Goal: Task Accomplishment & Management: Manage account settings

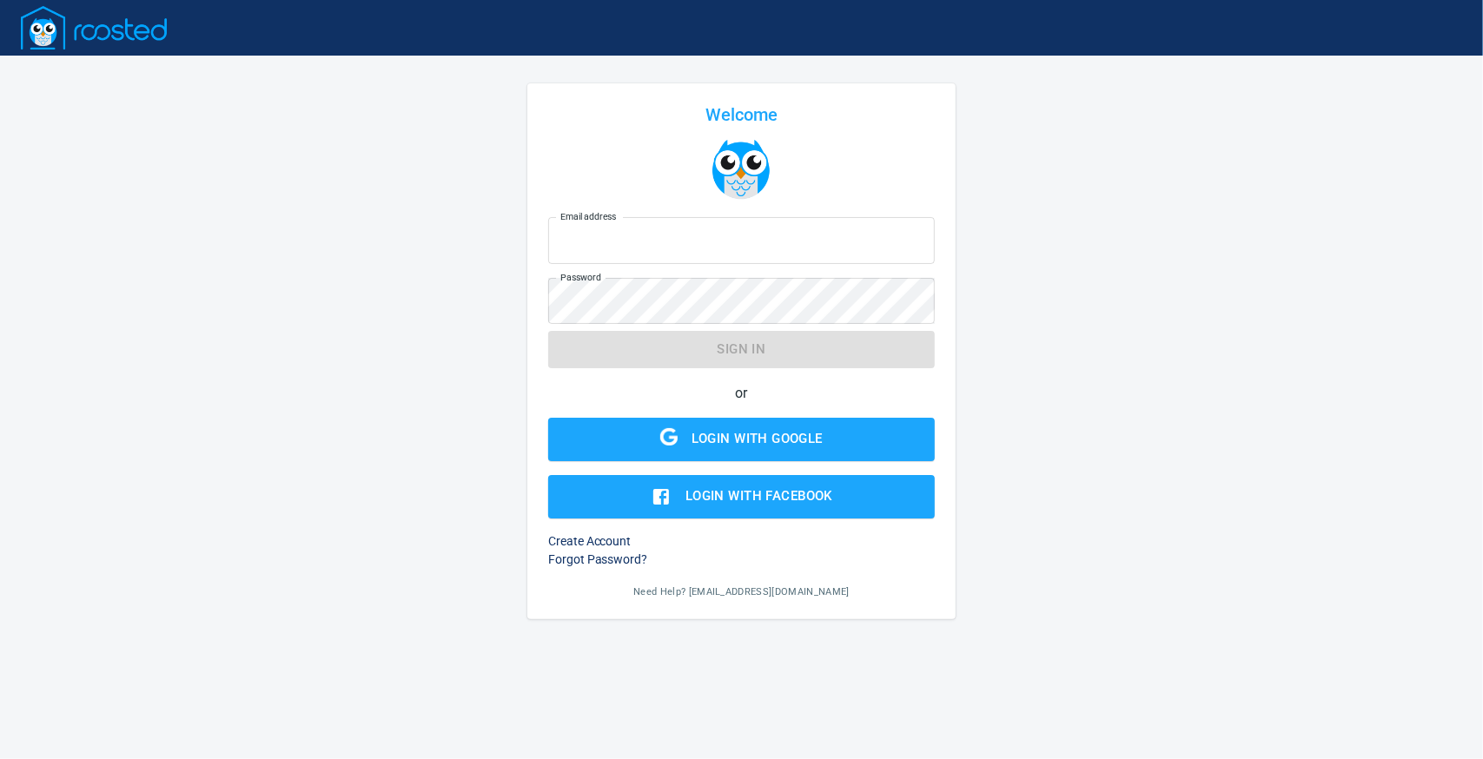
type input "[EMAIL_ADDRESS][DOMAIN_NAME]"
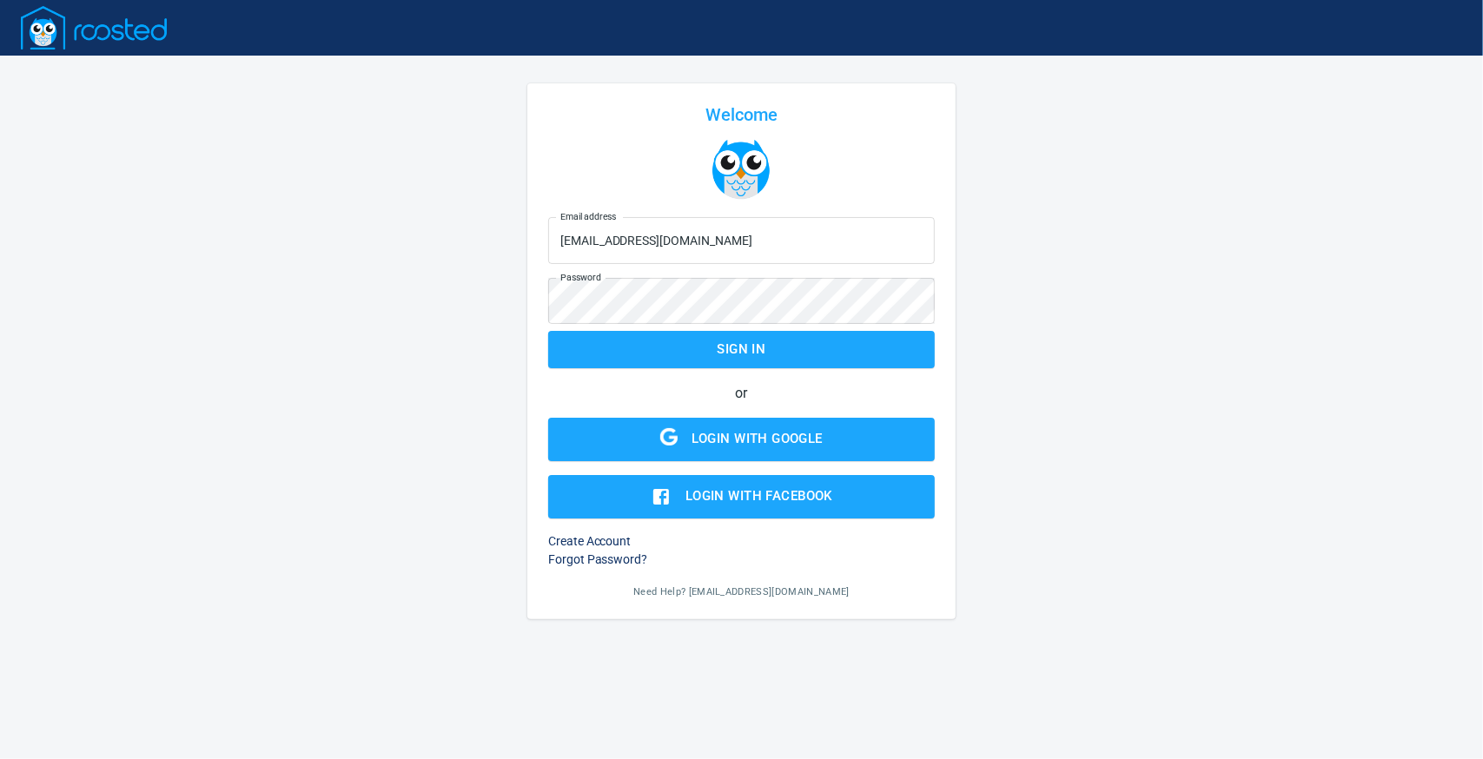
click at [794, 348] on form "Email address [EMAIL_ADDRESS][DOMAIN_NAME] Email address Password Password Sign…" at bounding box center [741, 364] width 387 height 308
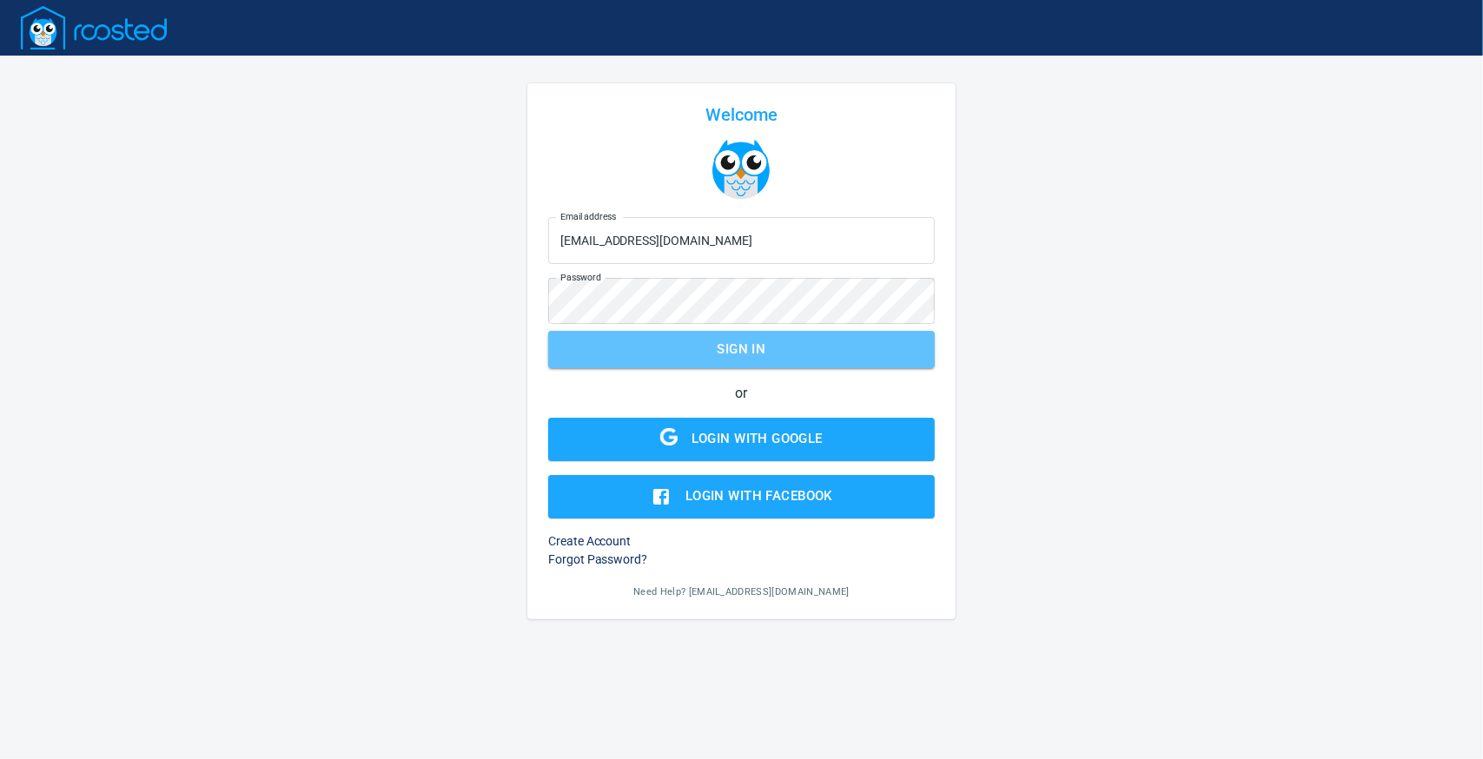
click at [796, 355] on span "Sign in" at bounding box center [741, 349] width 348 height 23
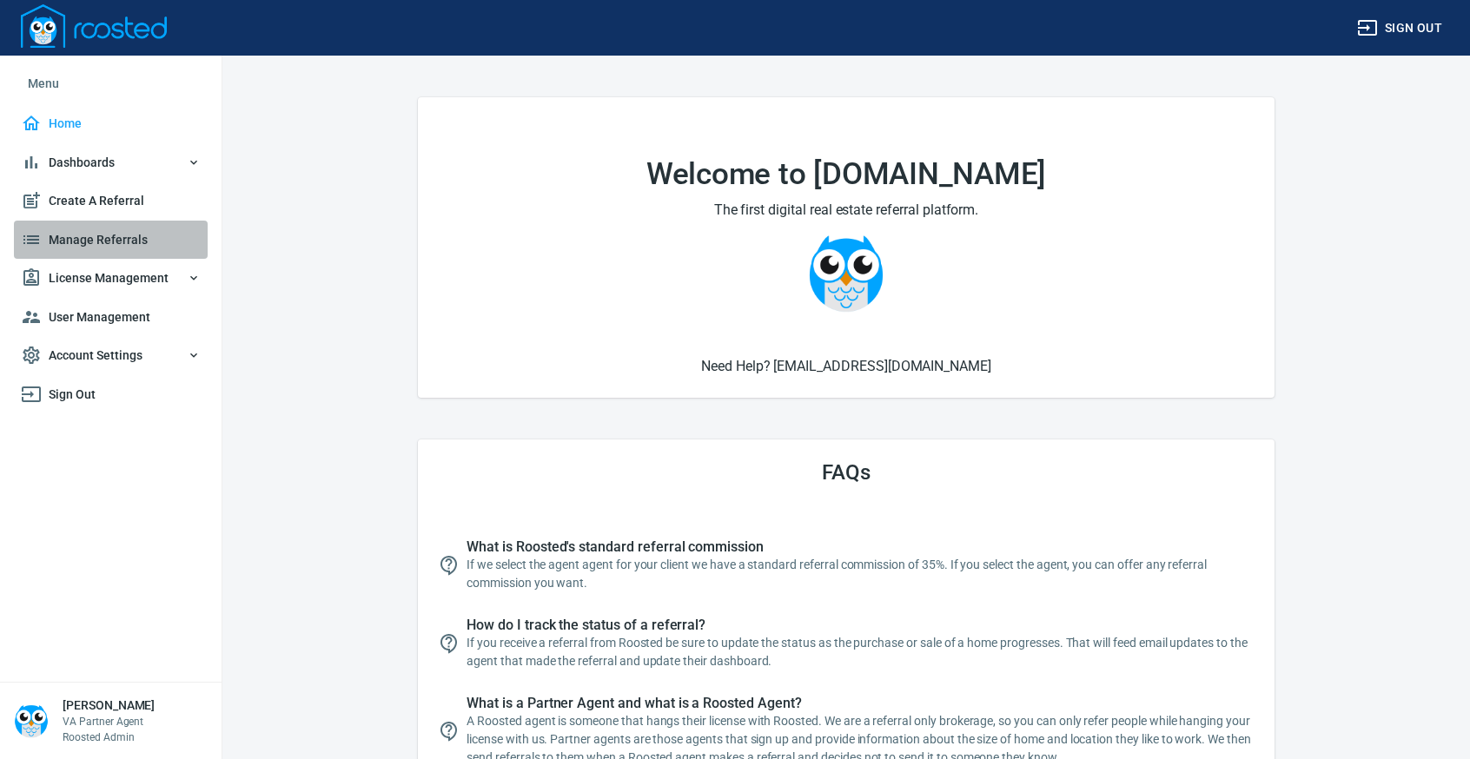
click at [92, 234] on span "Manage Referrals" at bounding box center [111, 240] width 180 height 22
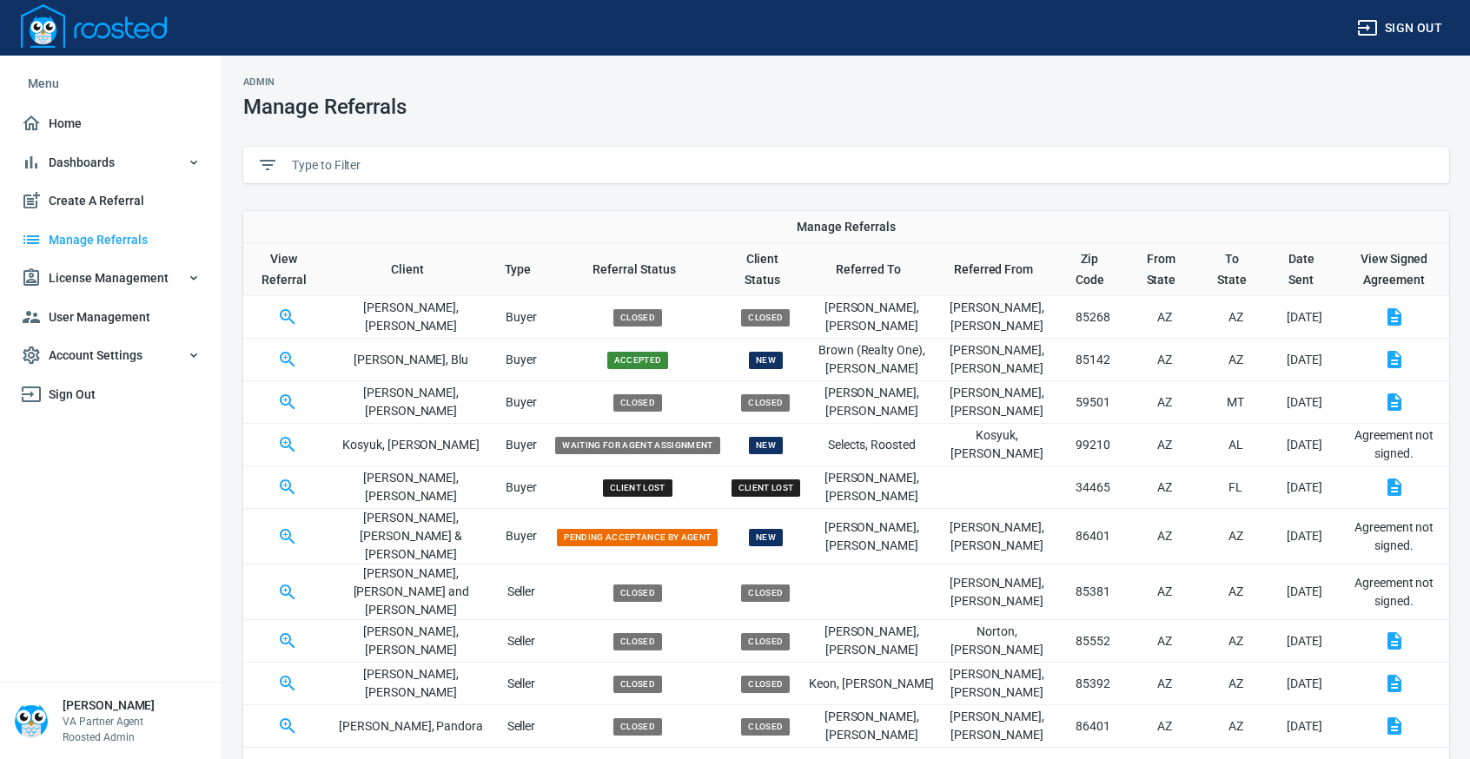
click at [338, 162] on input "text" at bounding box center [863, 165] width 1143 height 26
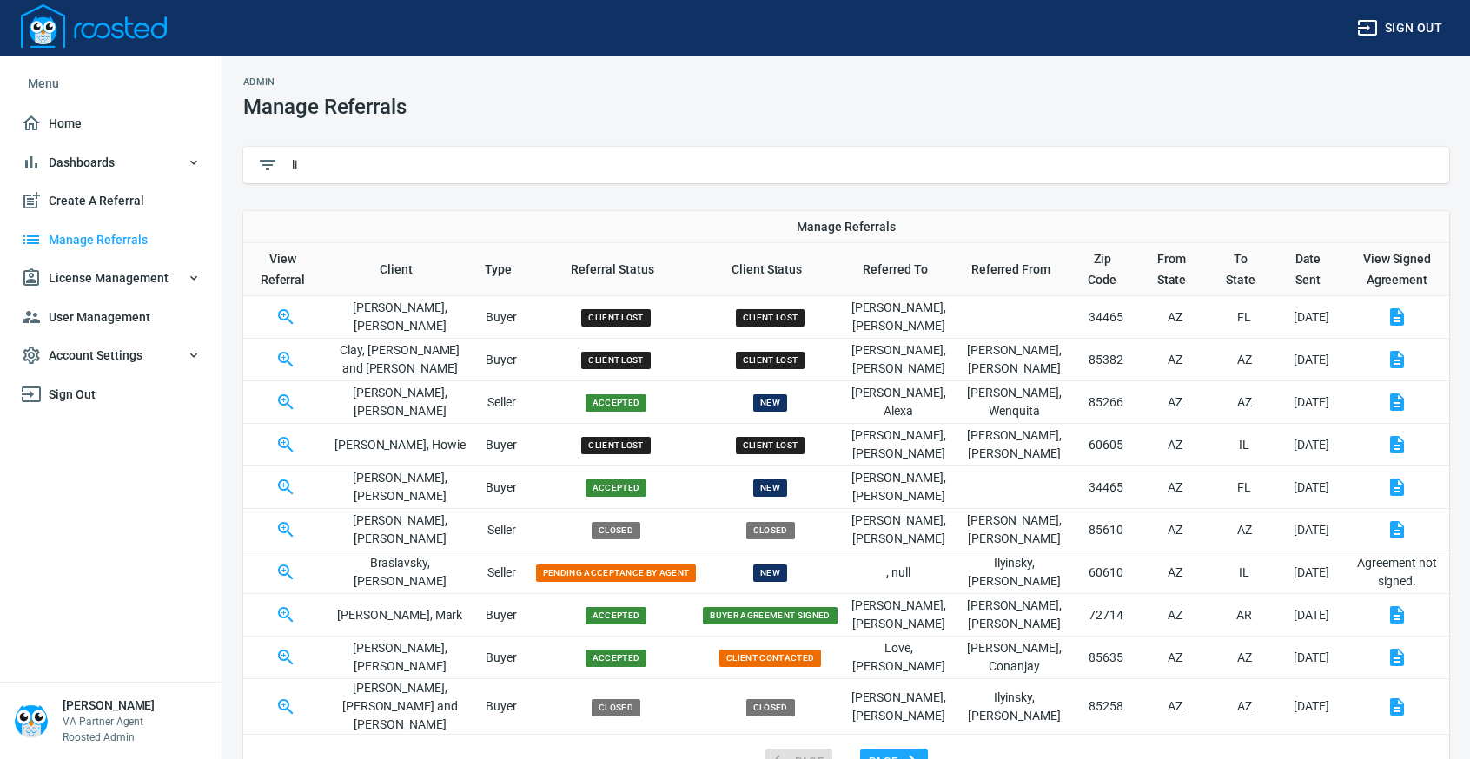
type input "l"
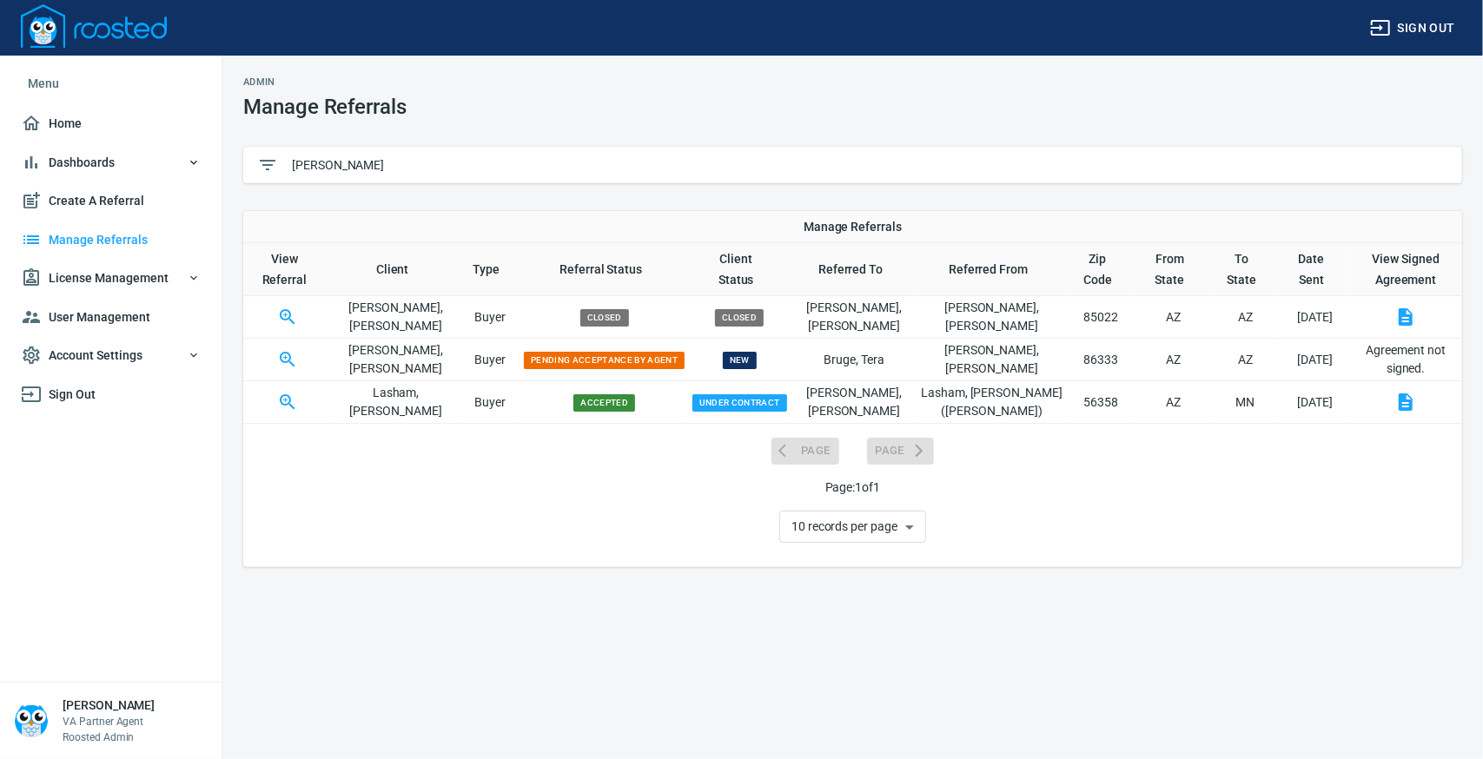
type input "timothy"
drag, startPoint x: 287, startPoint y: 162, endPoint x: 235, endPoint y: 168, distance: 52.4
click at [235, 168] on div "Admin Manage Referrals timothy Manage Referrals View Referral Client Type Refer…" at bounding box center [852, 322] width 1261 height 533
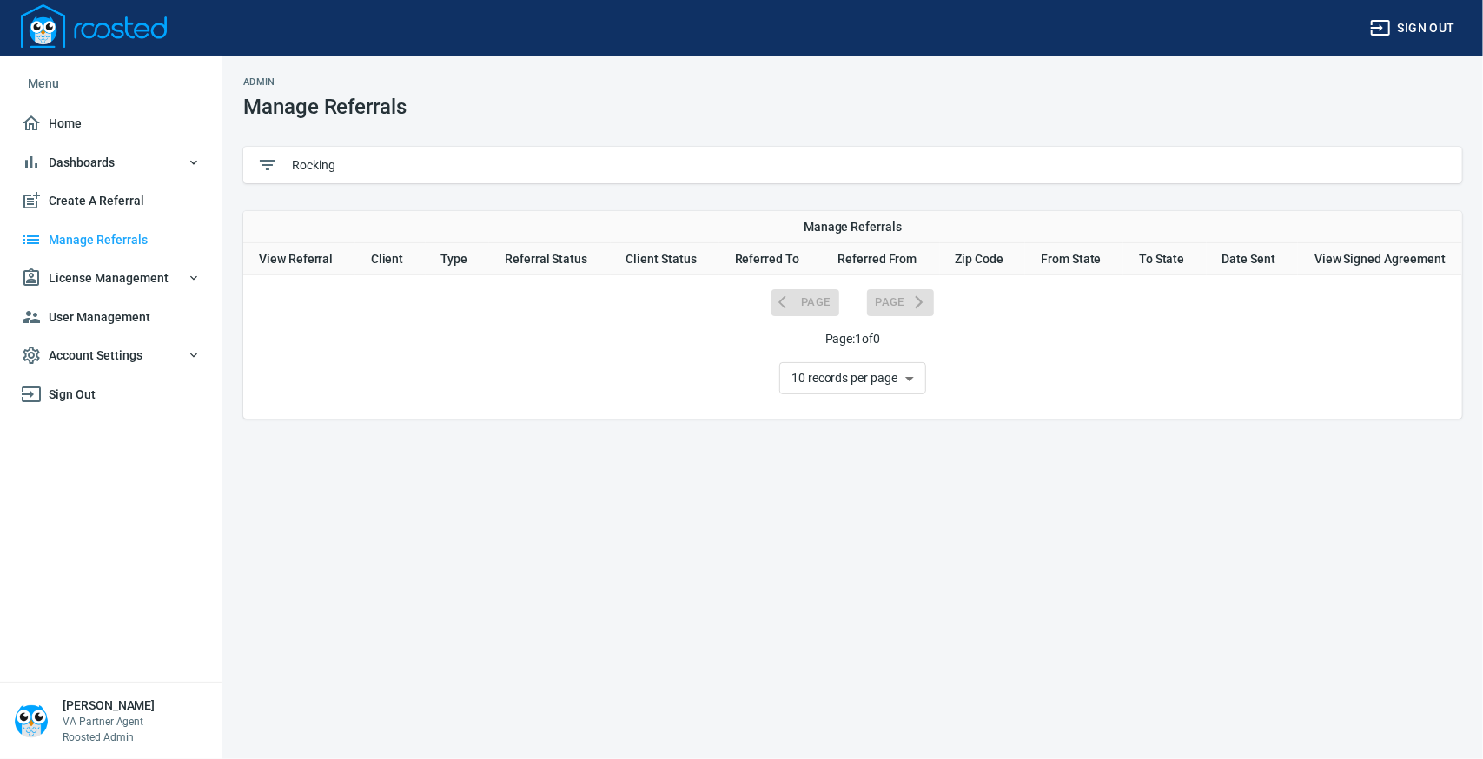
type input "Rocking"
click at [114, 239] on span "Manage Referrals" at bounding box center [111, 240] width 180 height 22
drag, startPoint x: 354, startPoint y: 169, endPoint x: 261, endPoint y: 169, distance: 93.0
click at [259, 169] on div "Rocking" at bounding box center [852, 165] width 1219 height 36
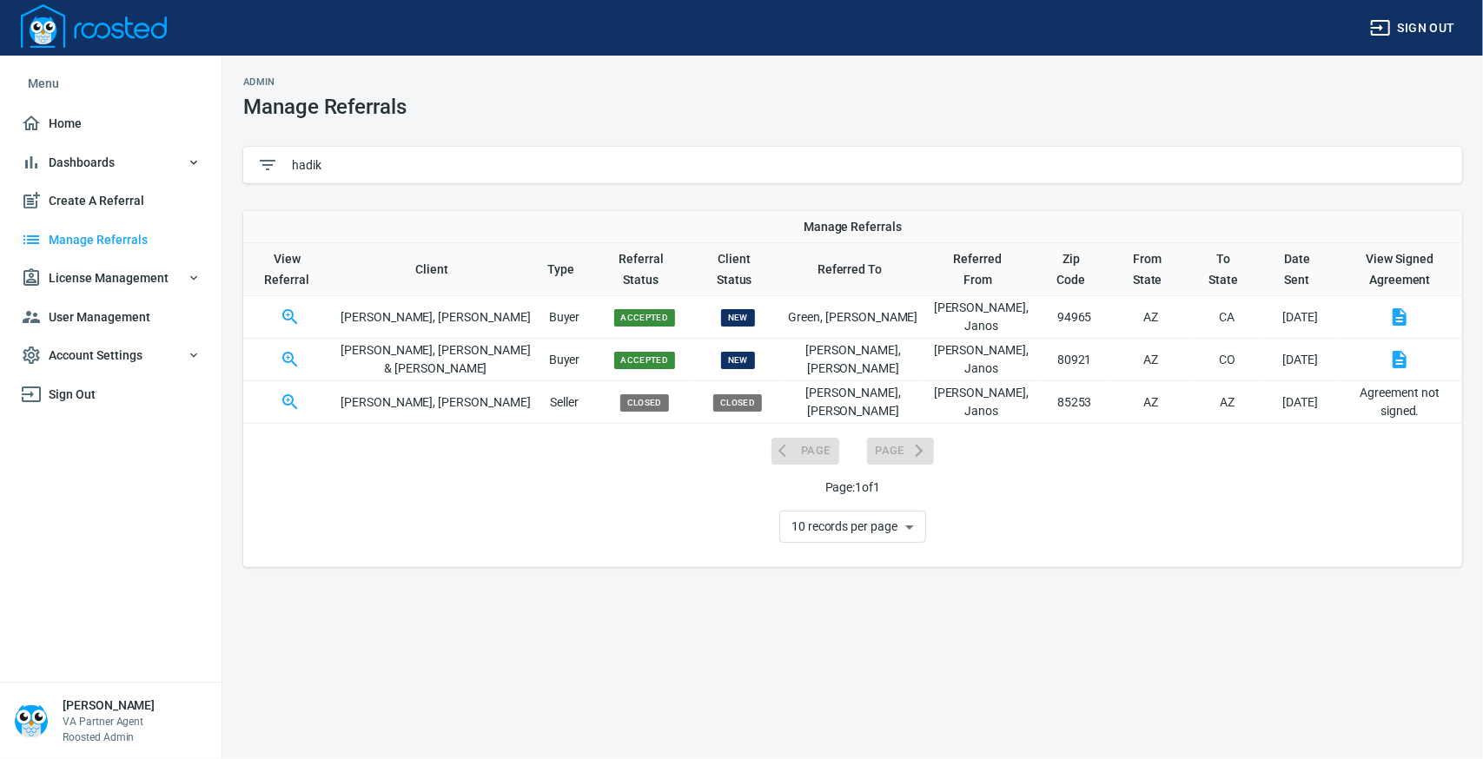
type input "hadik"
click at [294, 349] on icon "button" at bounding box center [290, 359] width 21 height 21
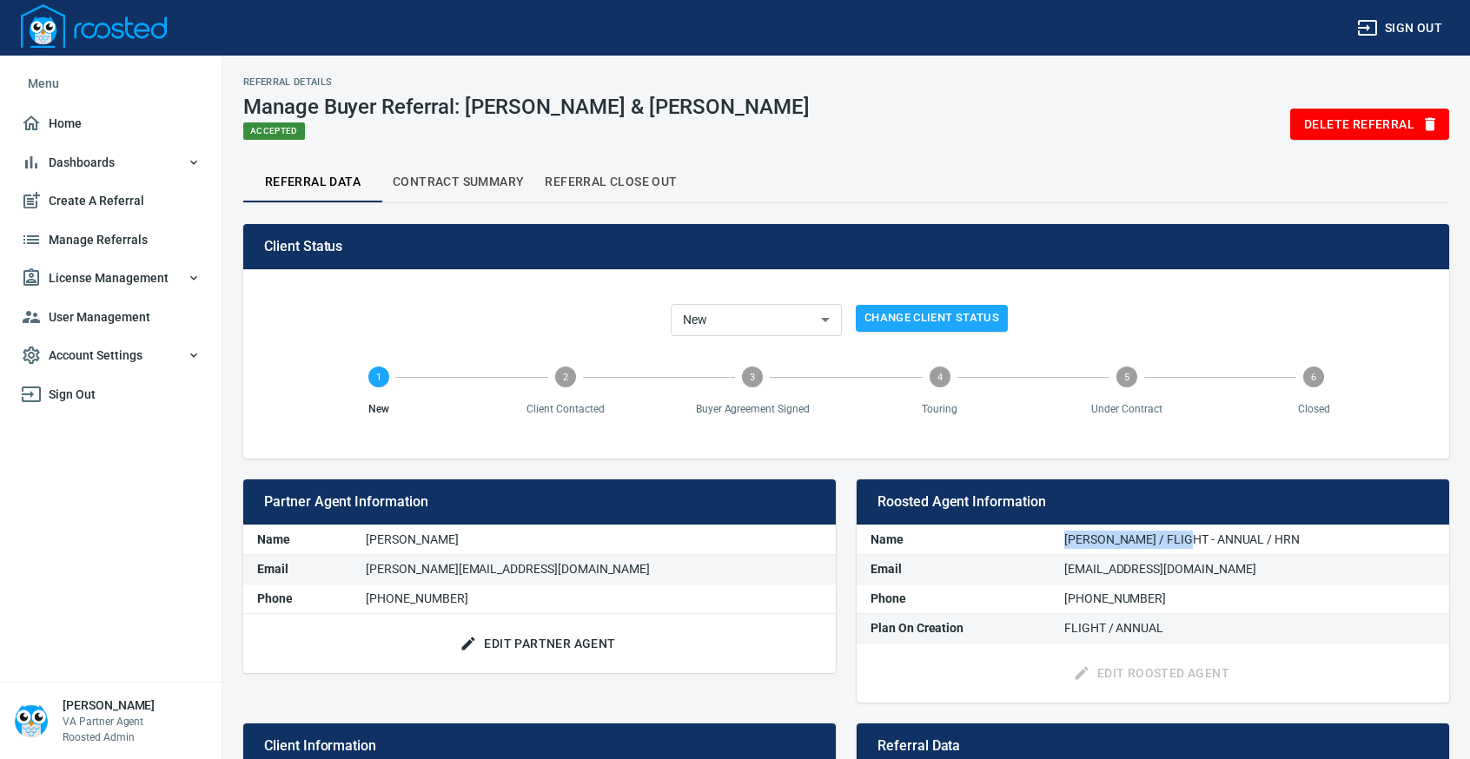
drag, startPoint x: 1050, startPoint y: 538, endPoint x: 1168, endPoint y: 550, distance: 118.8
click at [1168, 550] on td "Janos Hadik-Barkoczy / FLIGHT - ANNUAL / HRN" at bounding box center [1249, 541] width 399 height 30
copy td "Janos Hadik-Barkoczy"
drag, startPoint x: 506, startPoint y: 540, endPoint x: 426, endPoint y: 546, distance: 80.2
click at [426, 546] on td "Dean Weissman" at bounding box center [594, 541] width 484 height 30
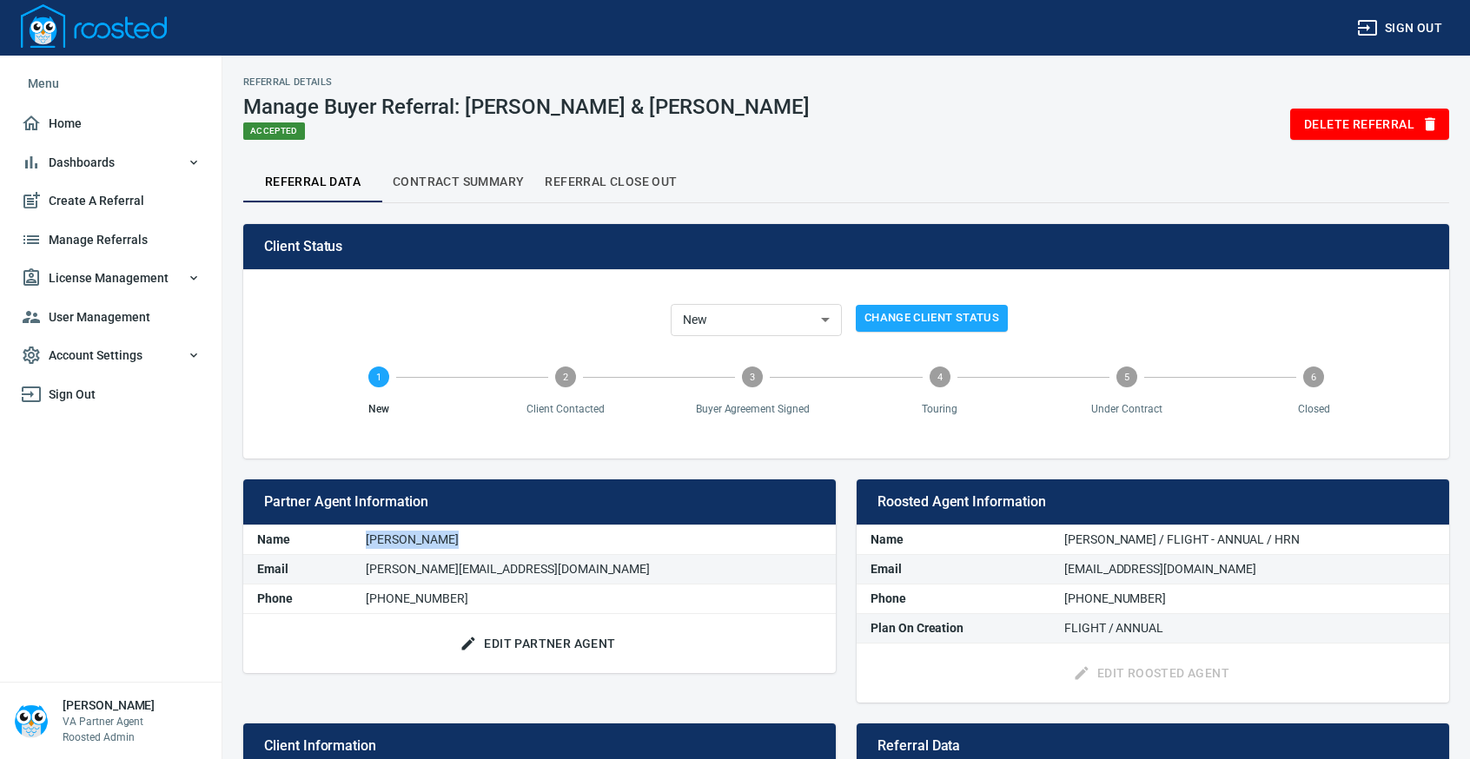
copy td "Dean Weissman"
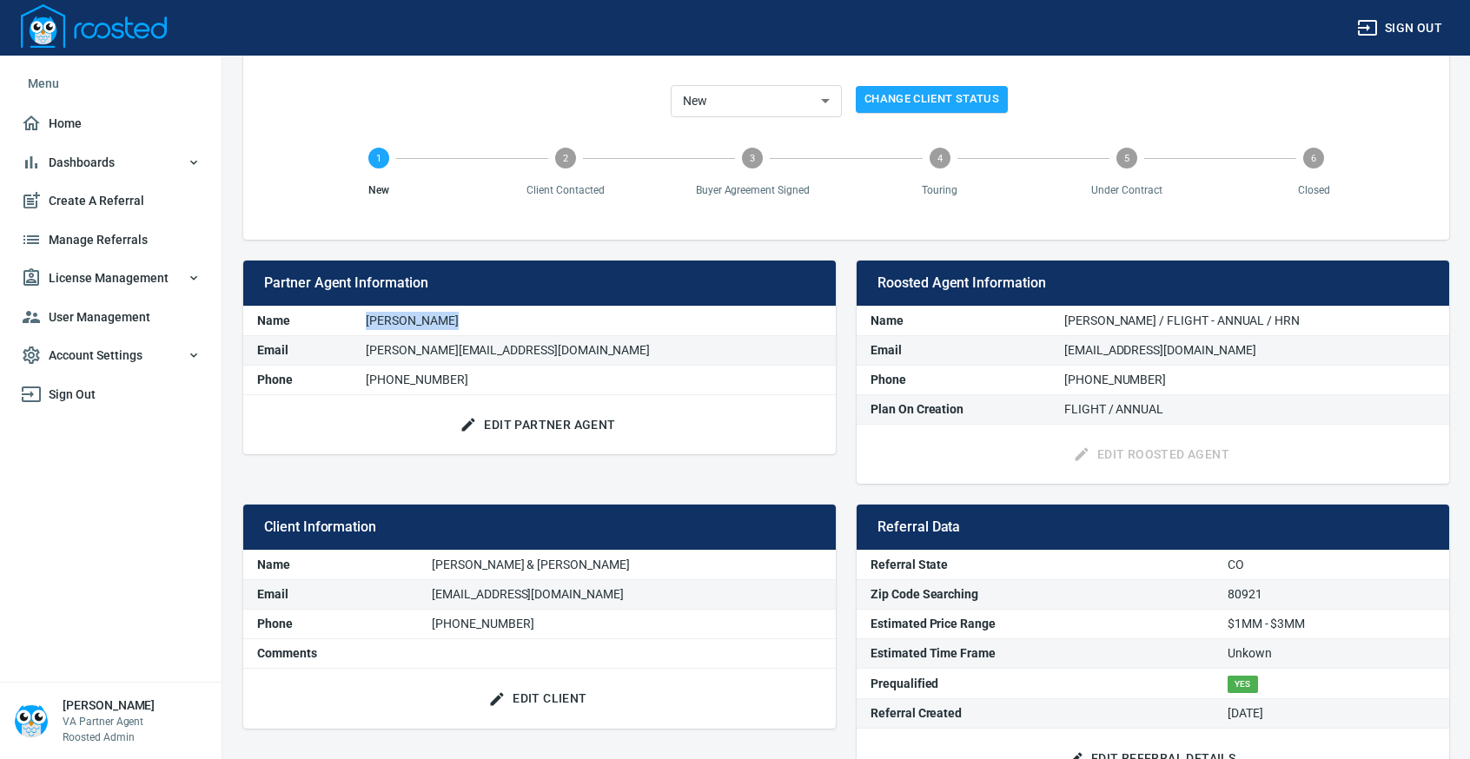
scroll to position [261, 0]
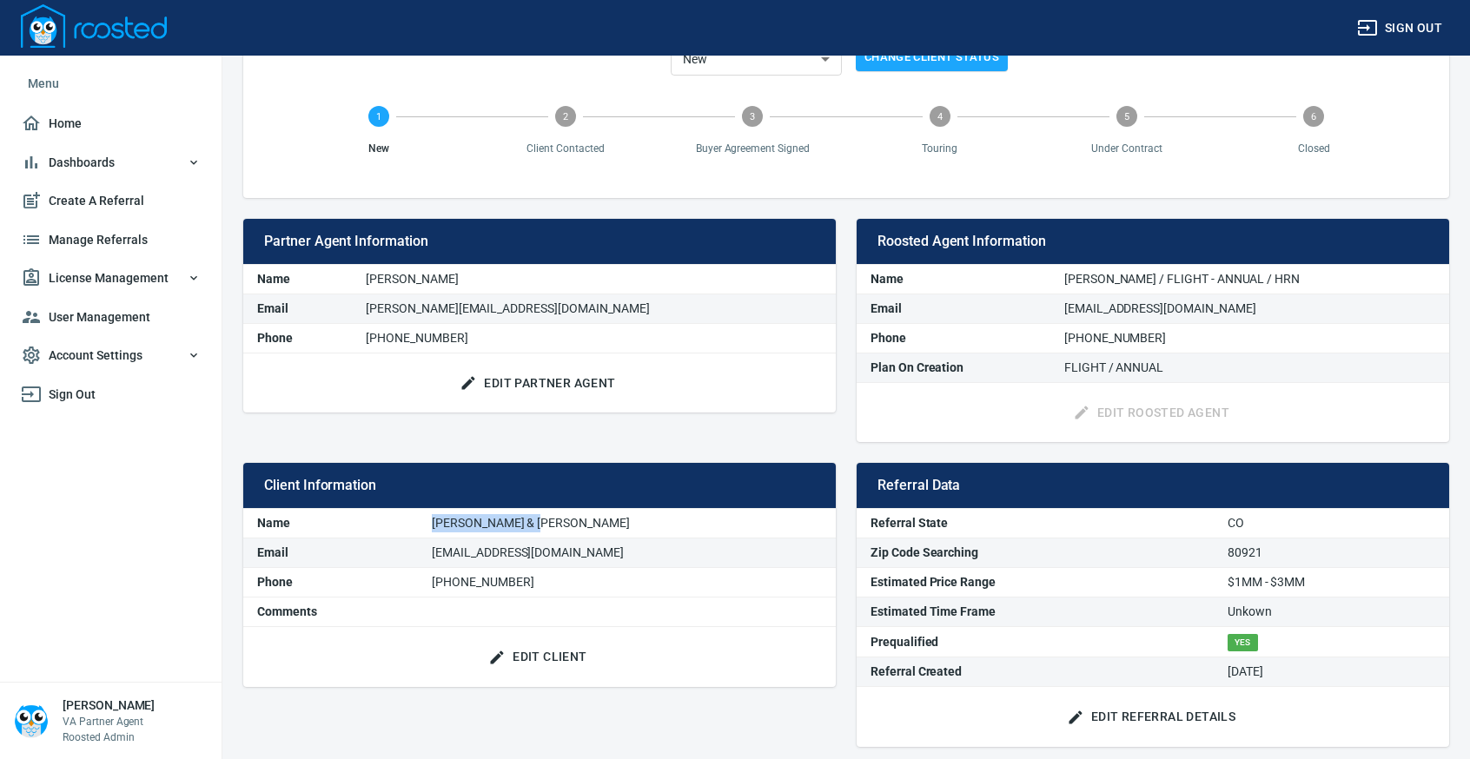
drag, startPoint x: 566, startPoint y: 524, endPoint x: 469, endPoint y: 529, distance: 97.4
click at [469, 529] on td "Bill & Audrey Cox" at bounding box center [627, 524] width 418 height 30
copy td "Bill & Audrey Cox"
